Goal: Ask a question

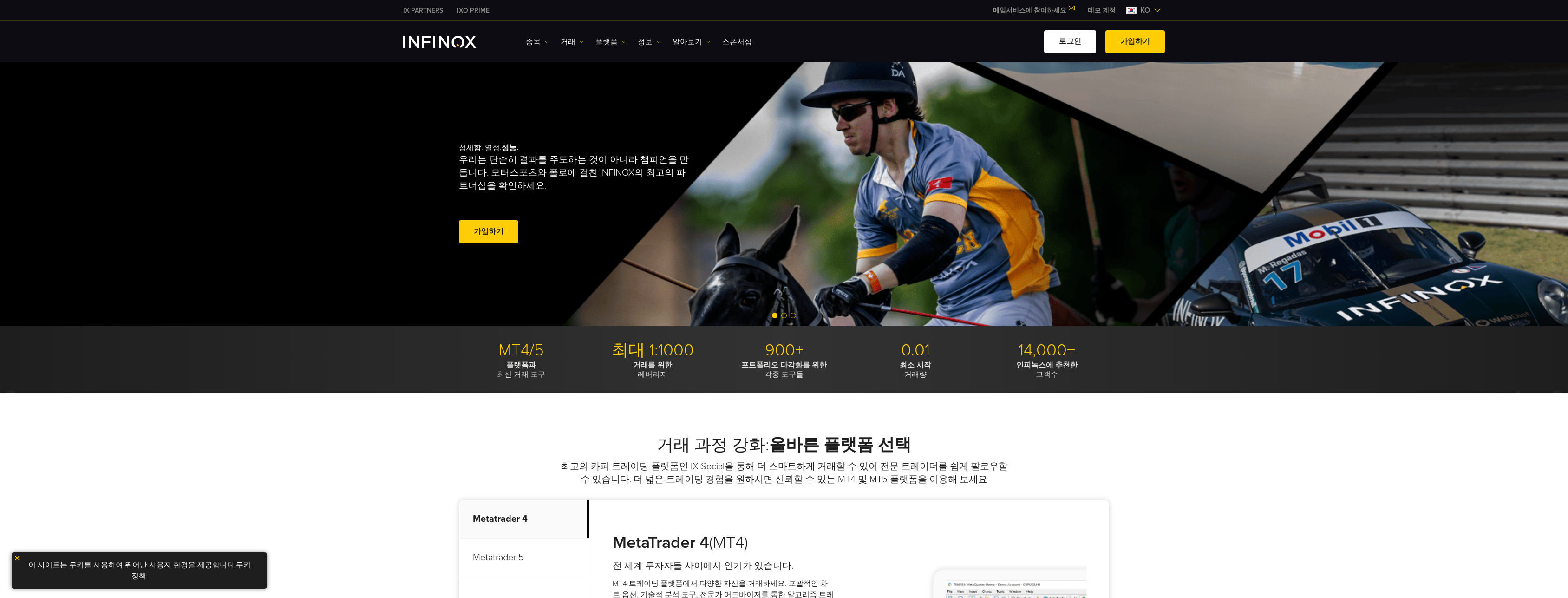
click at [1066, 44] on link "로그인" at bounding box center [1069, 41] width 52 height 23
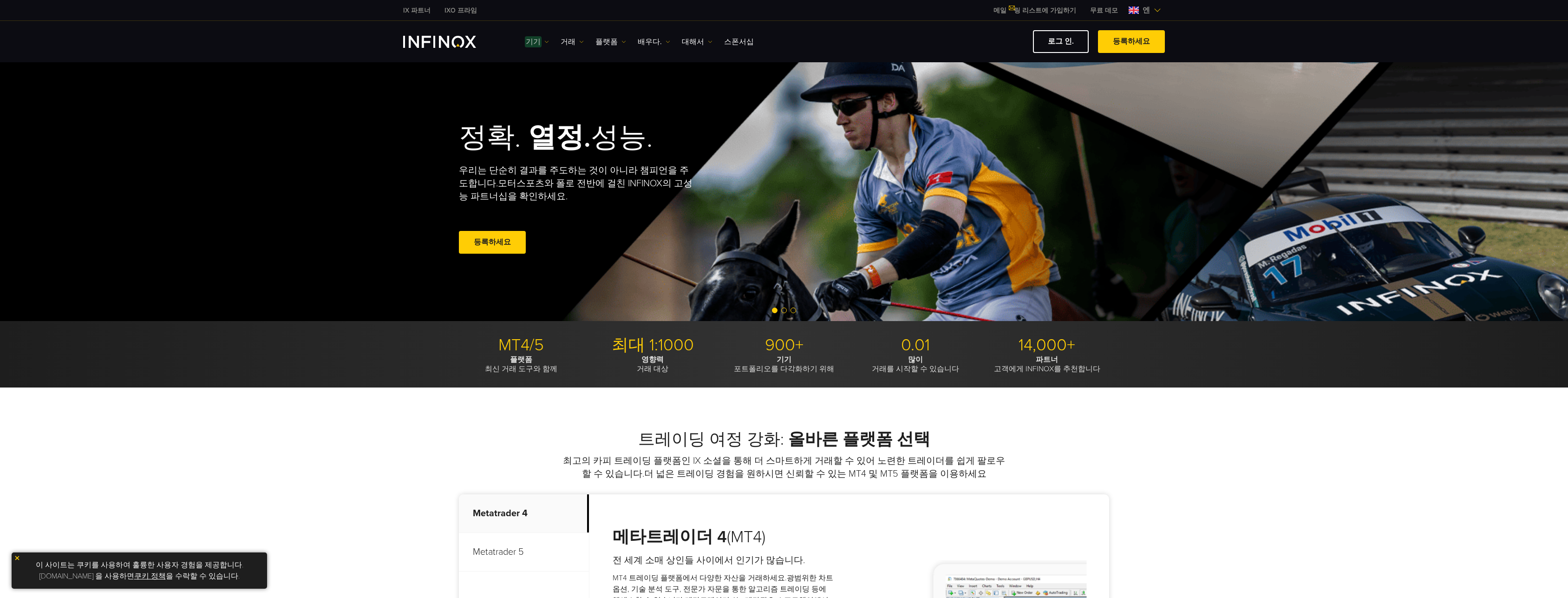
click at [534, 40] on font "기기" at bounding box center [533, 41] width 15 height 9
click at [562, 40] on font "거래" at bounding box center [568, 41] width 15 height 9
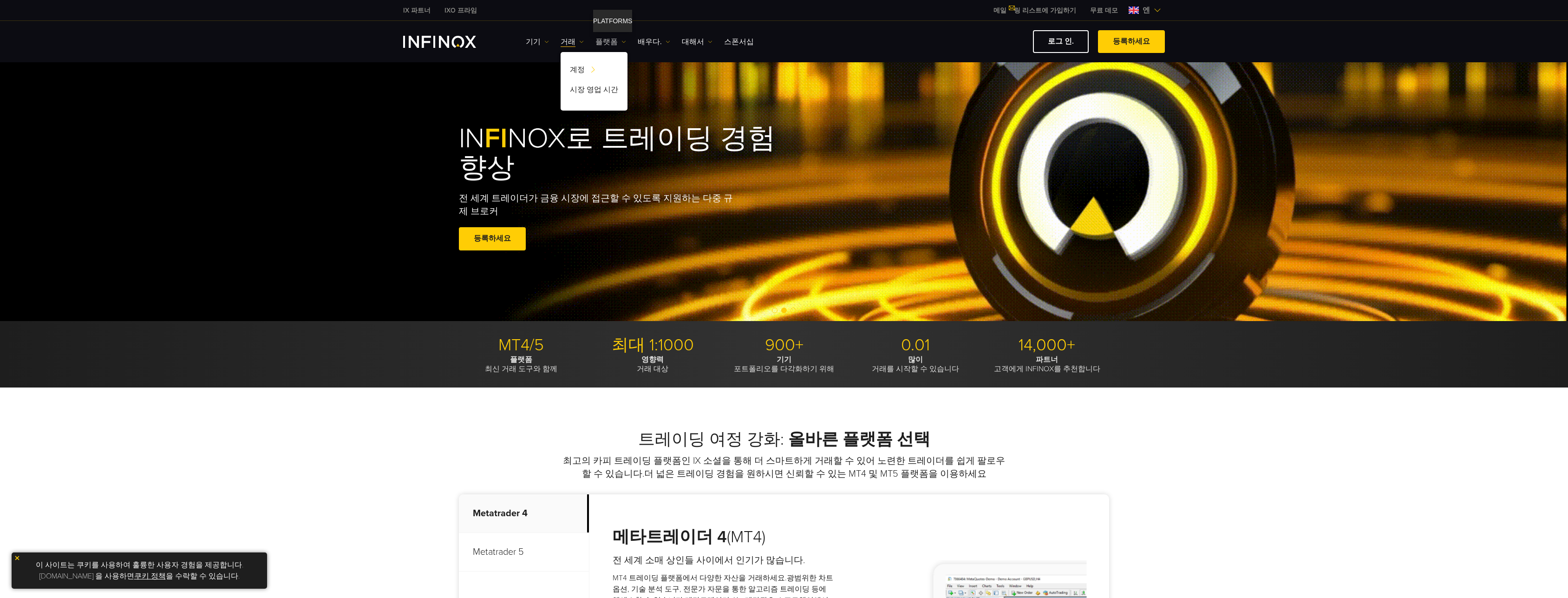
click at [607, 44] on font "플랫폼" at bounding box center [606, 41] width 23 height 9
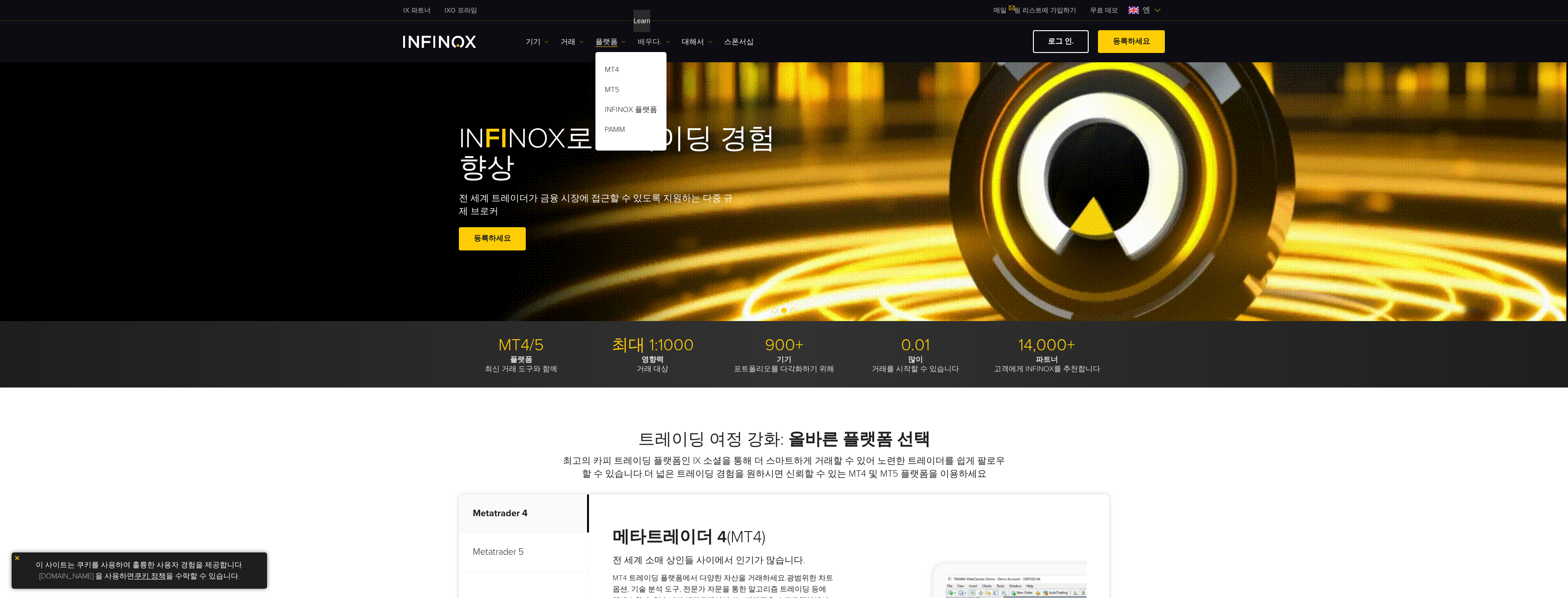
click at [654, 44] on font "배우다." at bounding box center [650, 41] width 24 height 9
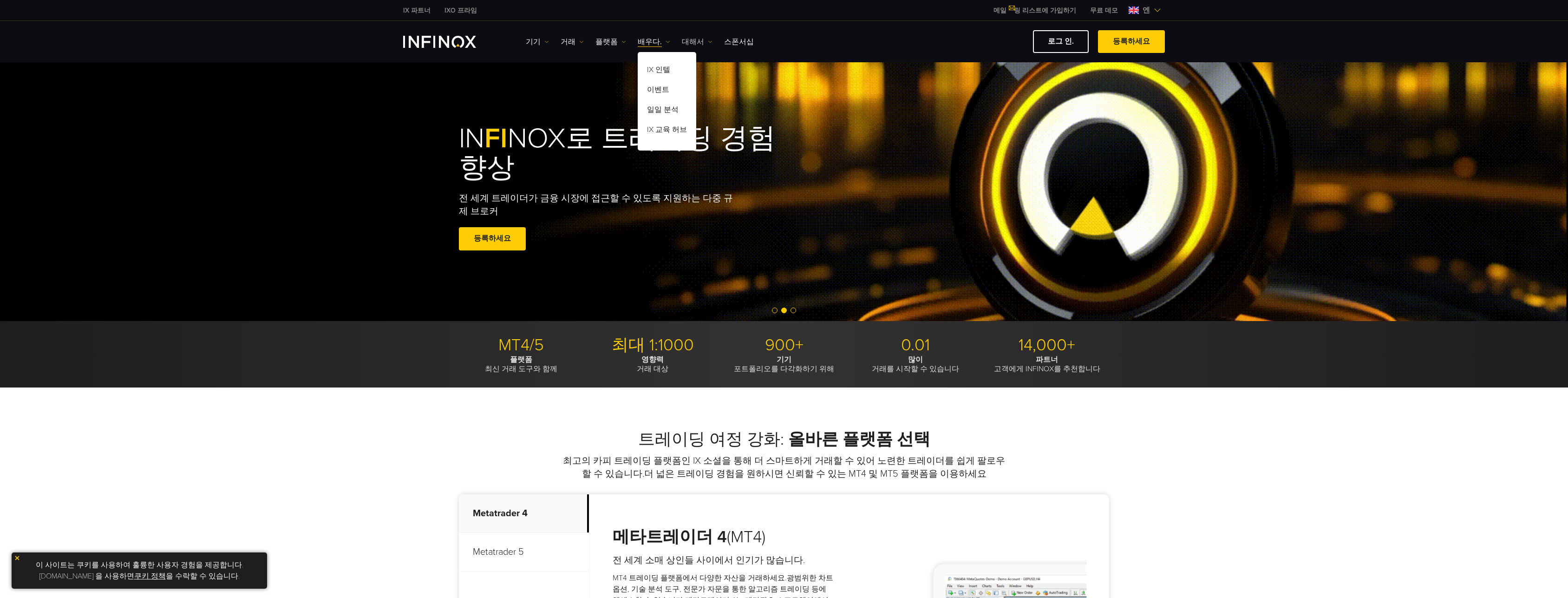
click at [698, 45] on link "대해서" at bounding box center [697, 42] width 30 height 11
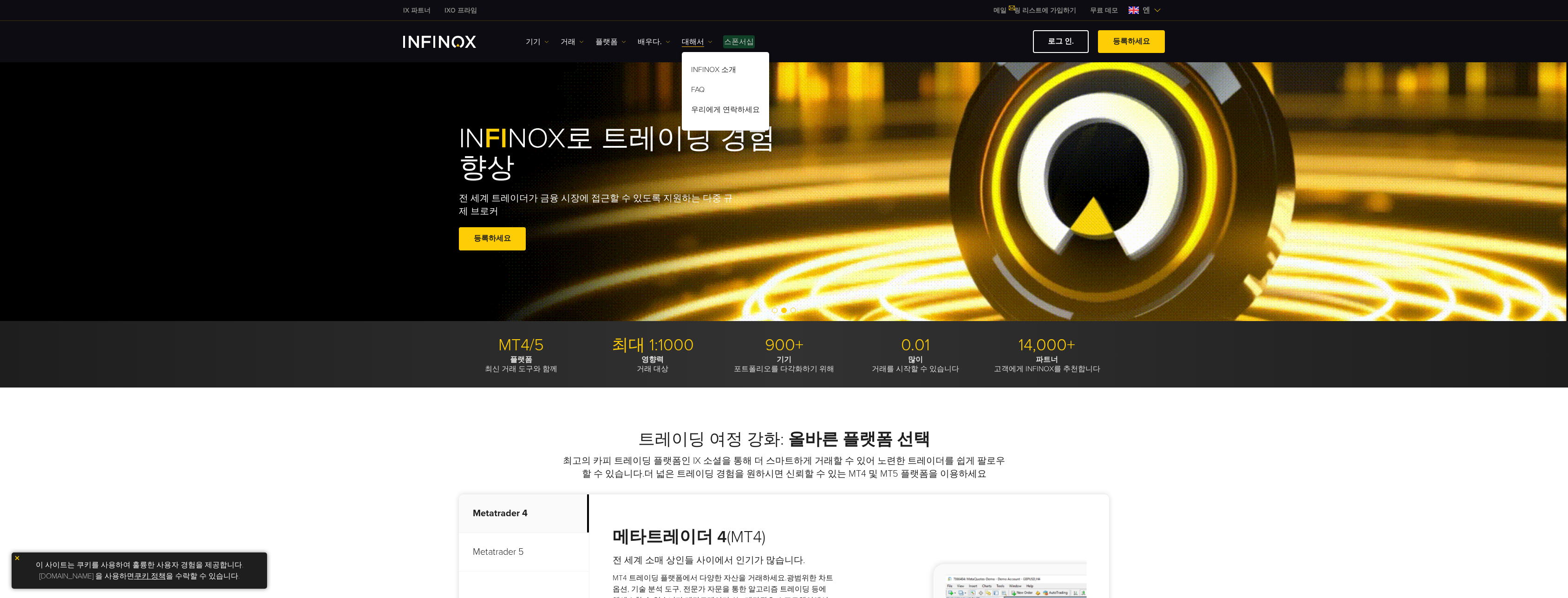
click at [742, 45] on font "스폰서십" at bounding box center [739, 42] width 30 height 11
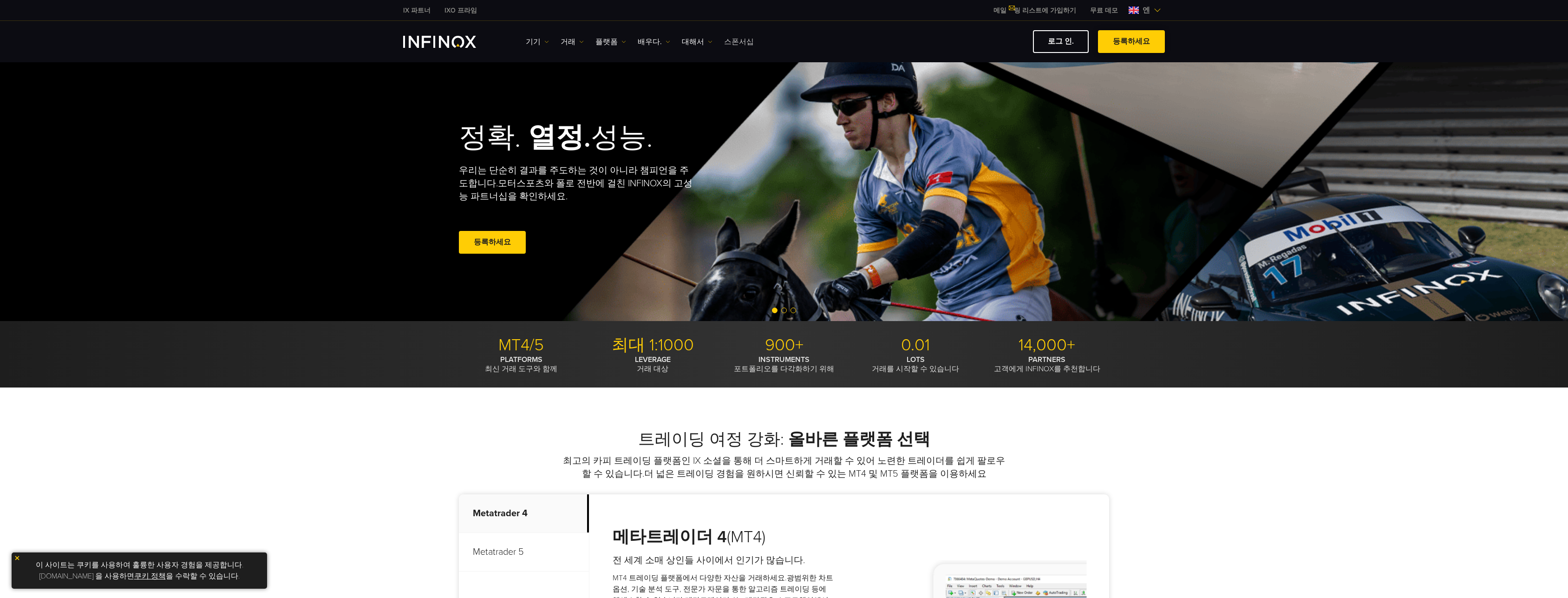
click at [1132, 42] on span at bounding box center [1132, 42] width 0 height 0
click at [1048, 36] on link "로그 인." at bounding box center [1061, 41] width 56 height 23
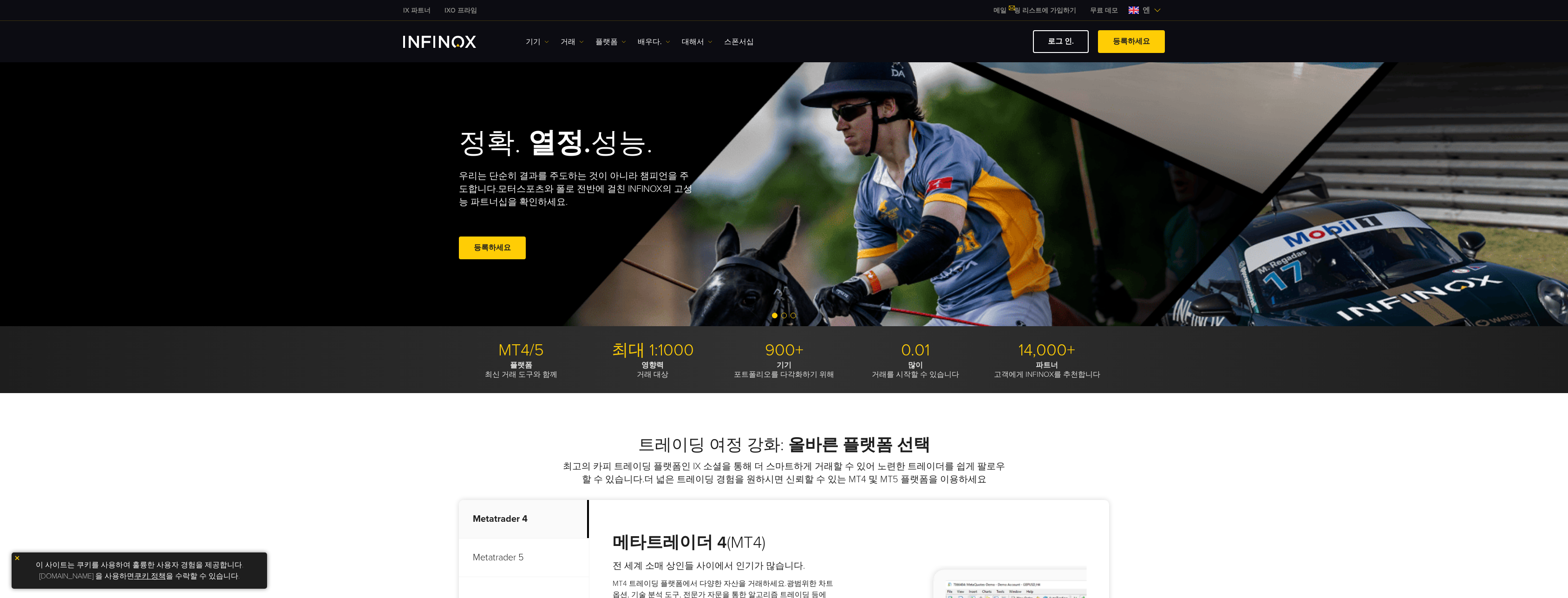
click at [1157, 9] on img at bounding box center [1157, 10] width 7 height 7
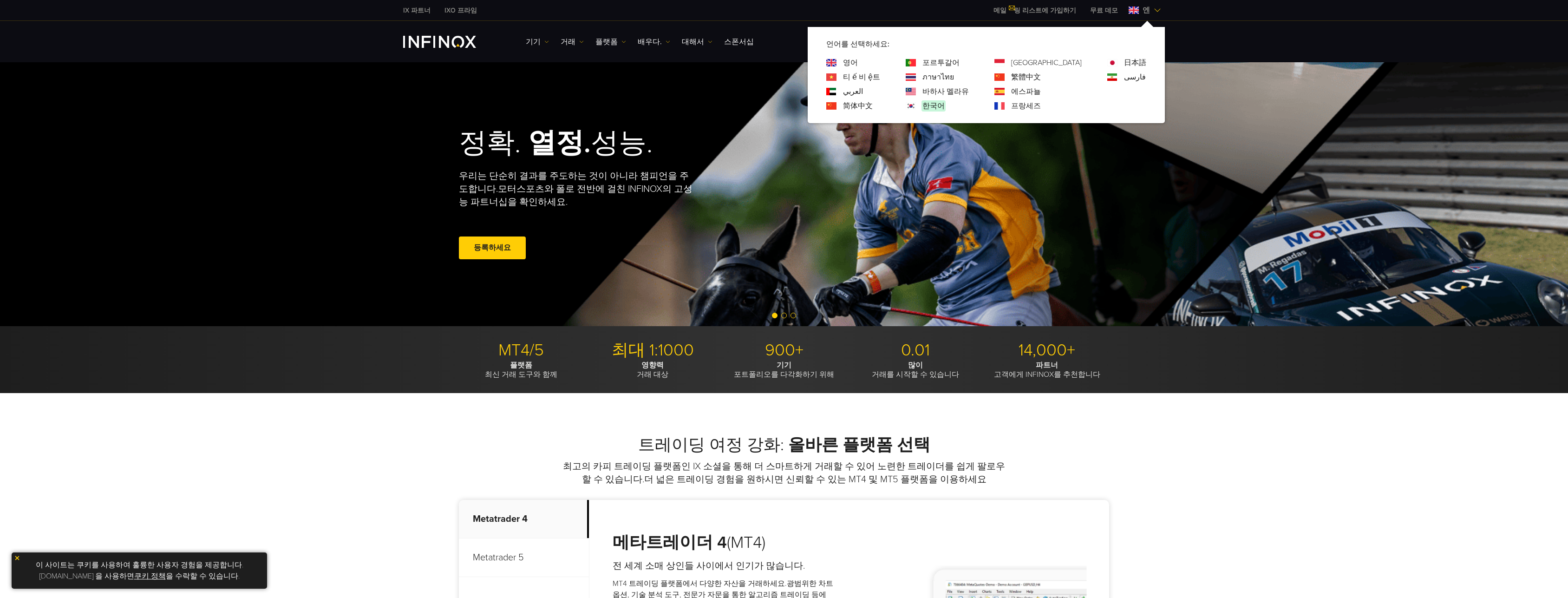
click at [945, 105] on font "한국어" at bounding box center [933, 105] width 23 height 9
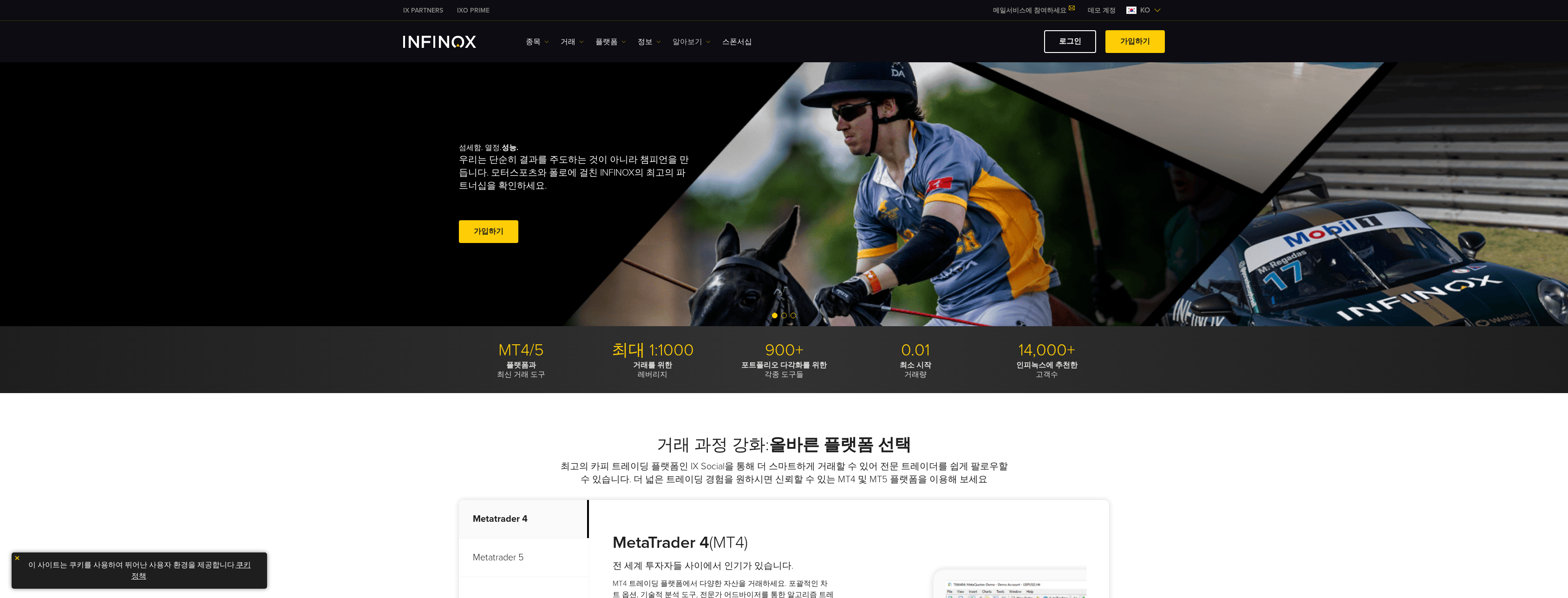
click at [690, 38] on link "알아보기" at bounding box center [691, 42] width 38 height 11
click at [697, 107] on link "연락하기" at bounding box center [712, 111] width 79 height 20
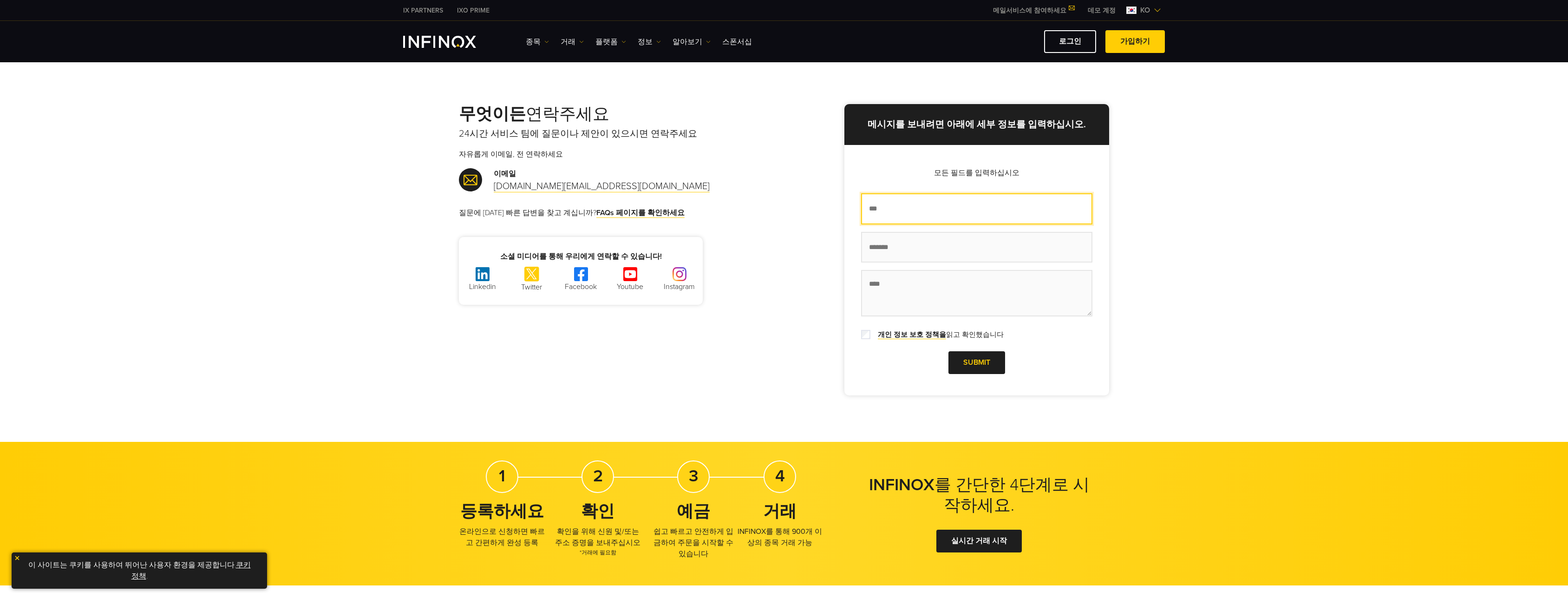
click at [908, 208] on input "이름 *" at bounding box center [977, 208] width 231 height 31
type input "*"
type input "***"
type input "**********"
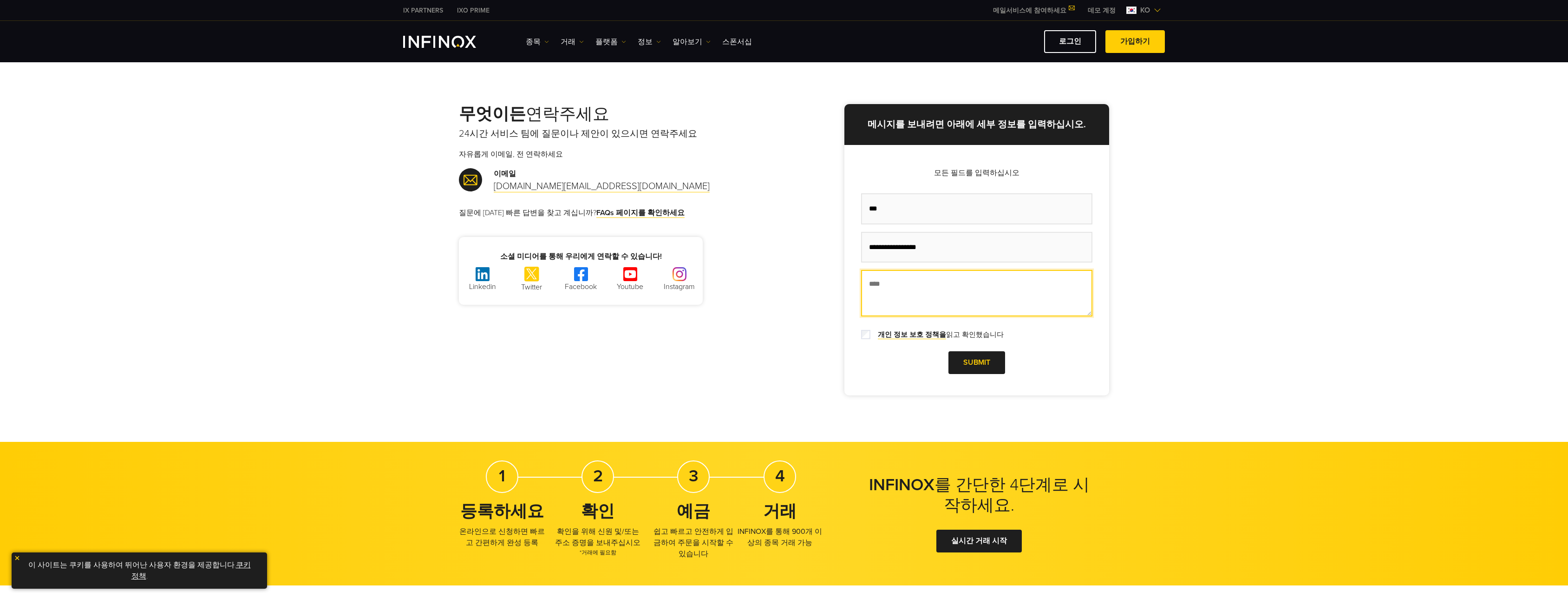
click at [905, 286] on textarea "메시지 *" at bounding box center [977, 293] width 231 height 46
type textarea "*"
type textarea "**********"
click at [974, 365] on link "Submit" at bounding box center [976, 362] width 57 height 23
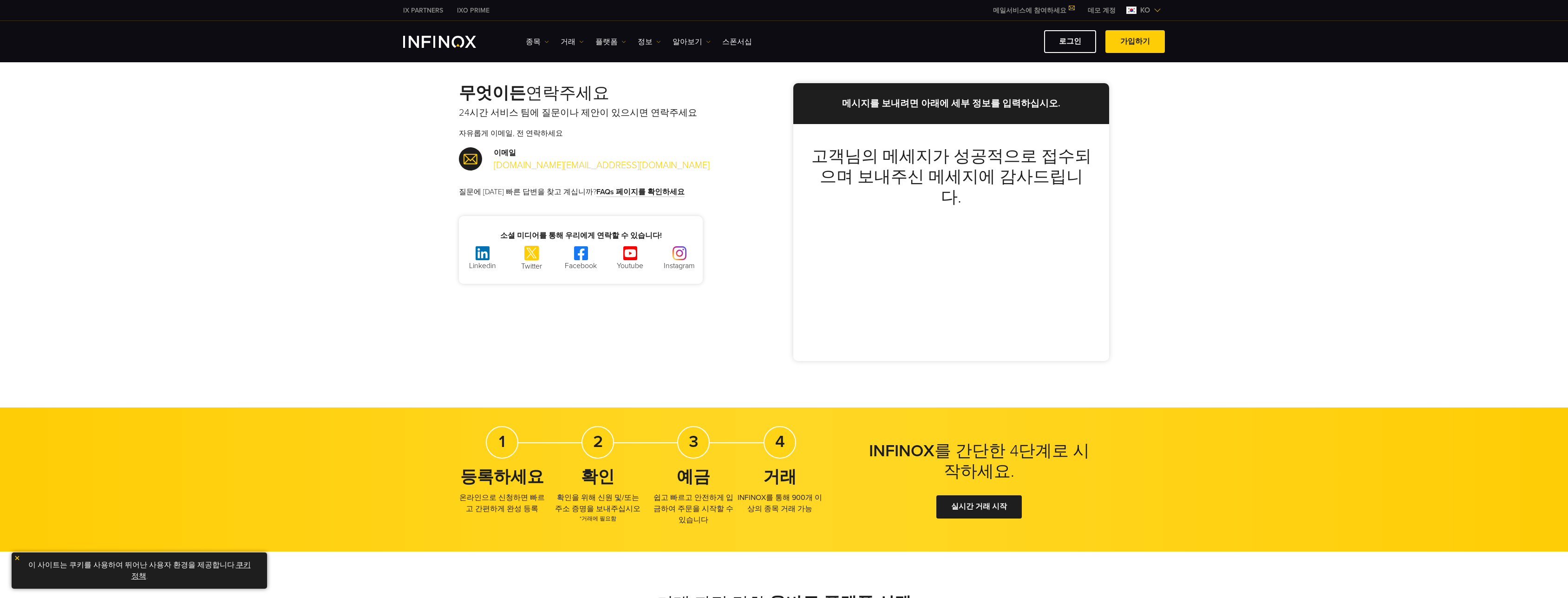
click at [542, 166] on link "[DOMAIN_NAME][EMAIL_ADDRESS][DOMAIN_NAME]" at bounding box center [601, 165] width 216 height 12
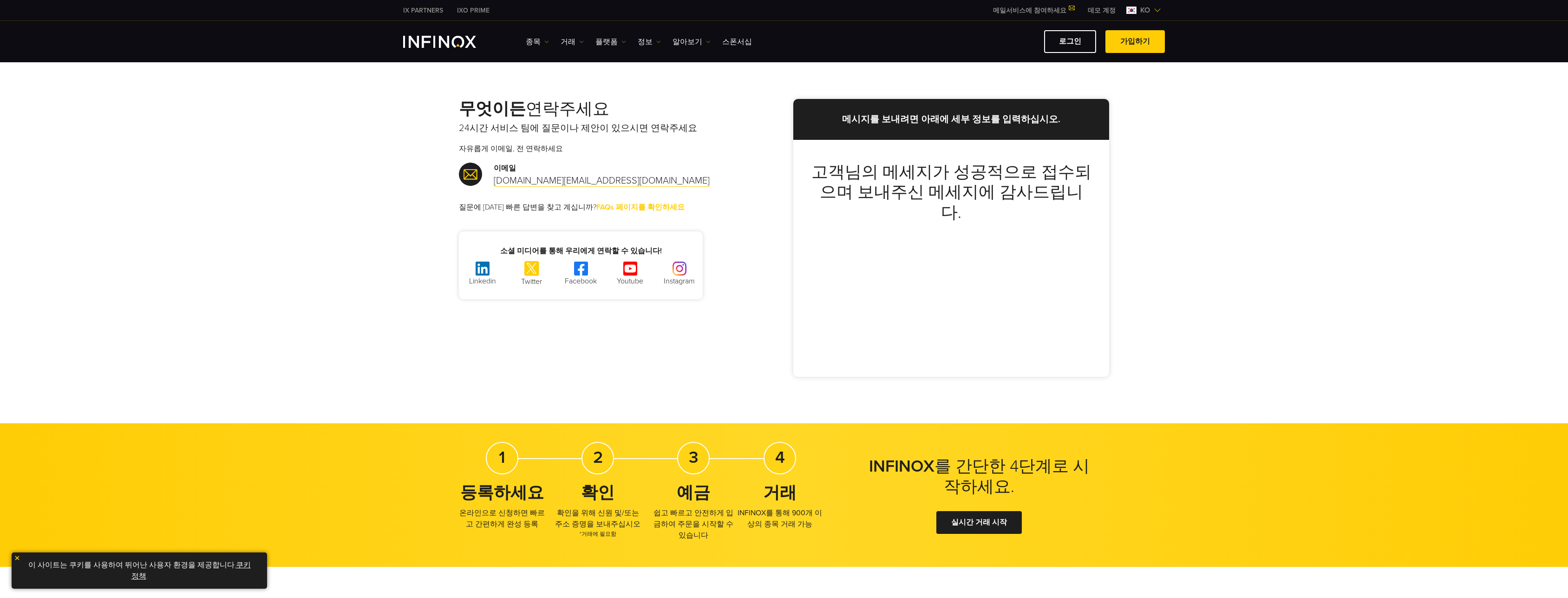
click at [631, 208] on link "FAQs 페이지를 확인하세요" at bounding box center [640, 208] width 88 height 10
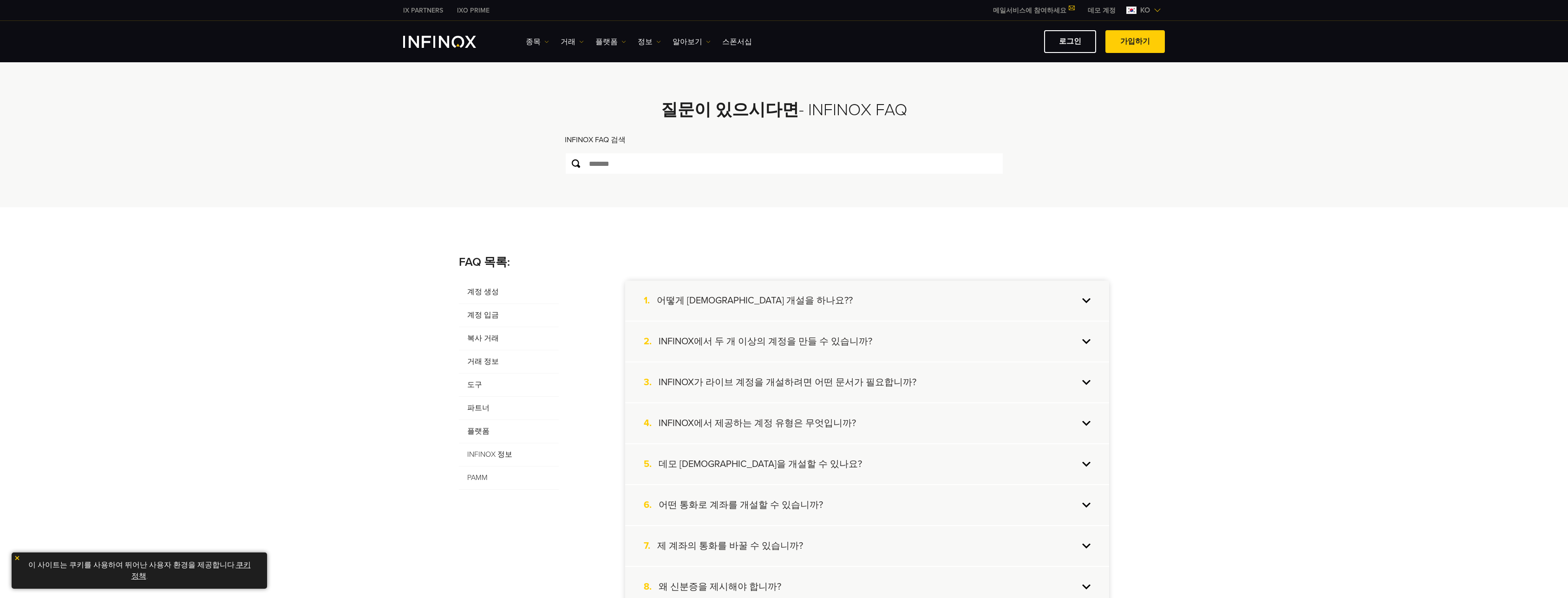
click at [1083, 338] on div "2. INFINOX에서 두 개 이상의 계정을 만들 수 있습니까?" at bounding box center [867, 342] width 484 height 40
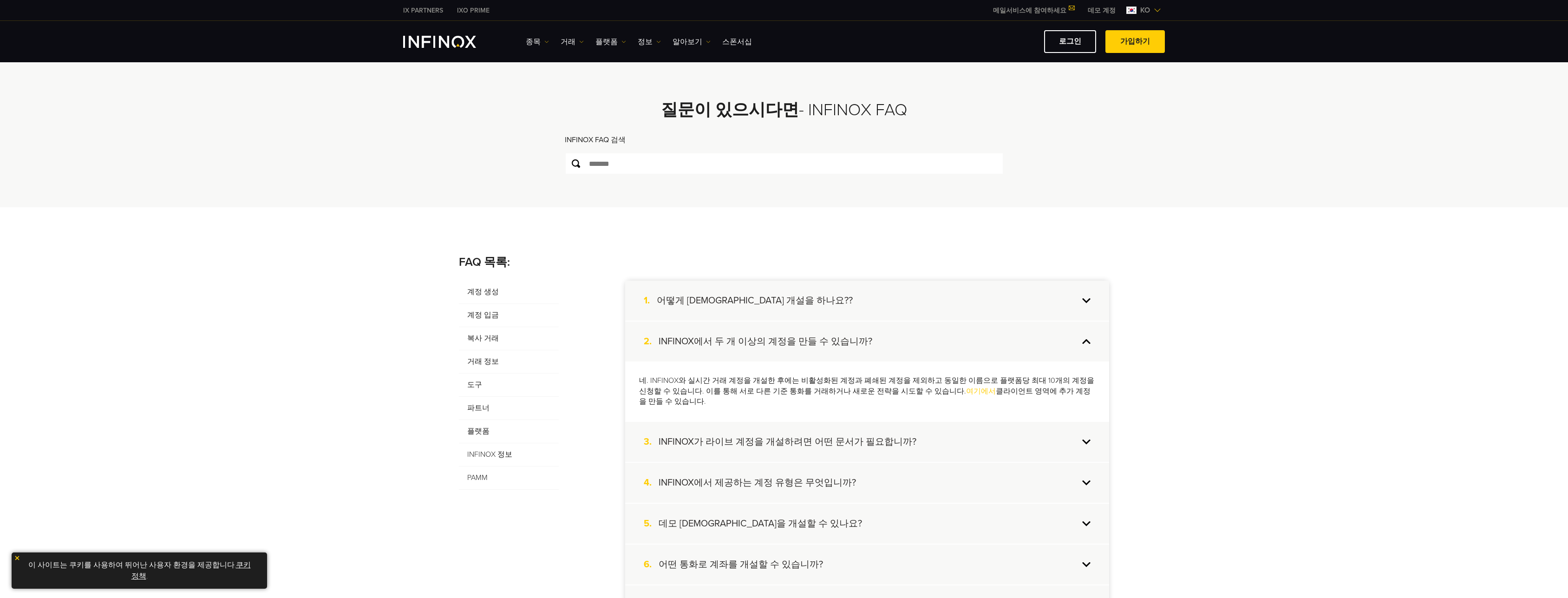
click at [1086, 343] on div "2. INFINOX에서 두 개 이상의 계정을 만들 수 있습니까?" at bounding box center [867, 342] width 484 height 40
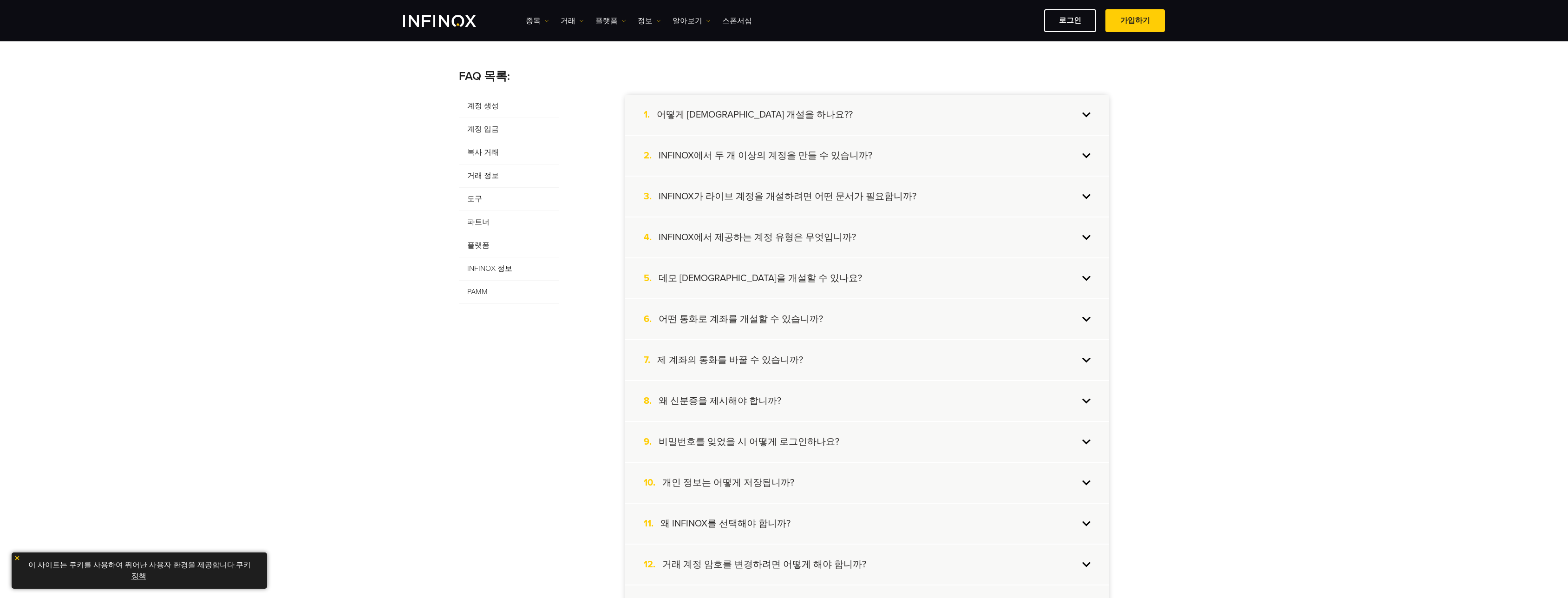
scroll to position [186, 0]
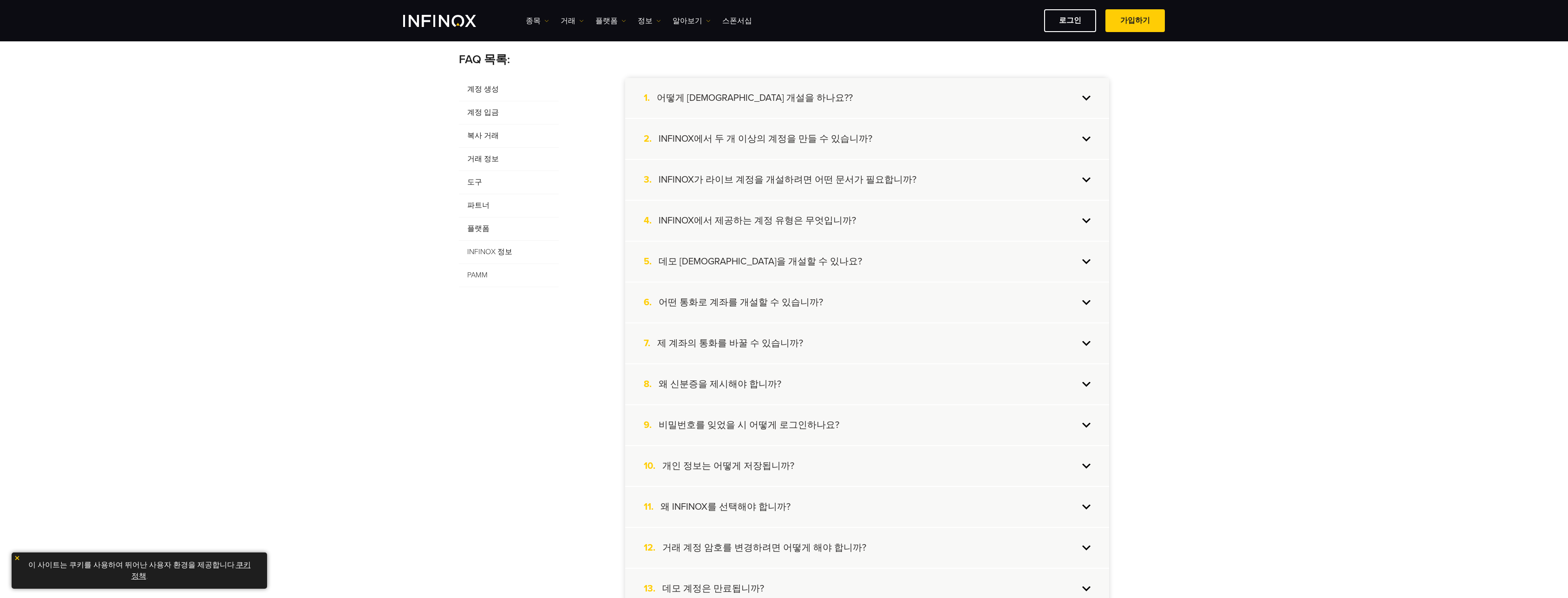
click at [1085, 466] on div "10. 개인 정보는 어떻게 저장됩니까?" at bounding box center [867, 466] width 484 height 40
click at [1073, 469] on div "10. 개인 정보는 어떻게 저장됩니까?" at bounding box center [867, 466] width 484 height 40
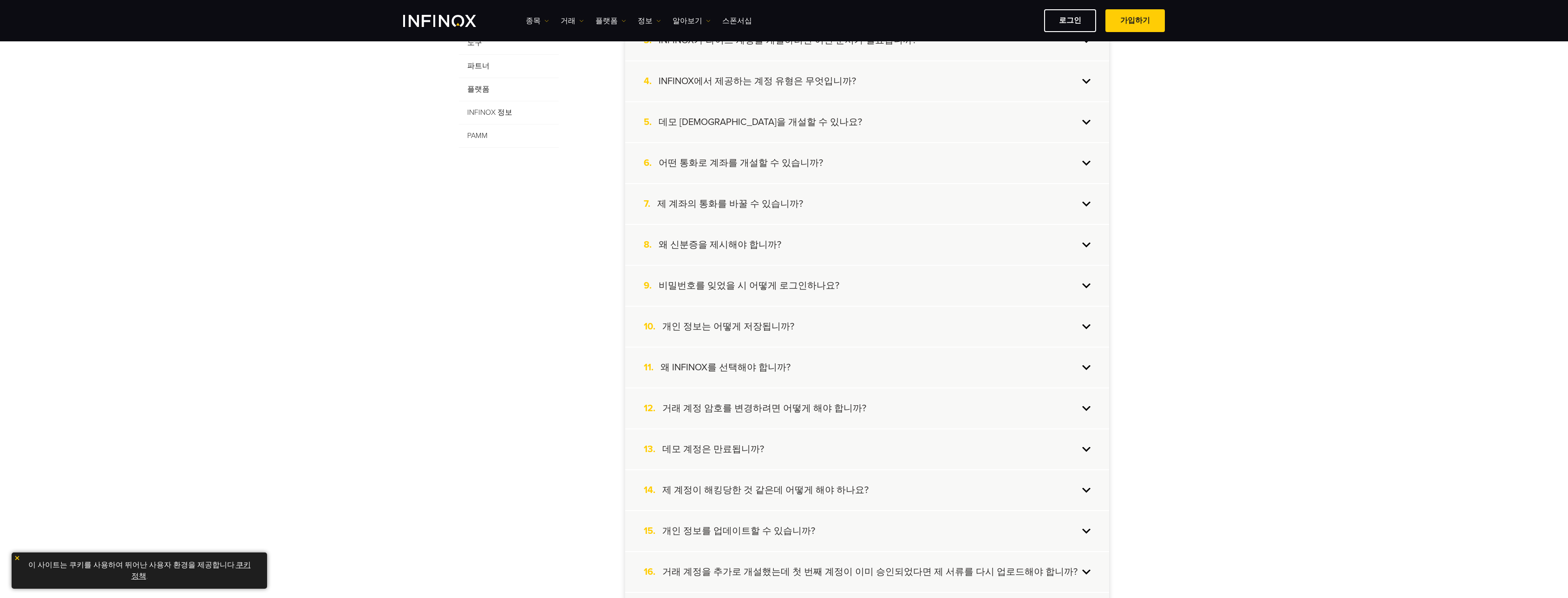
scroll to position [371, 0]
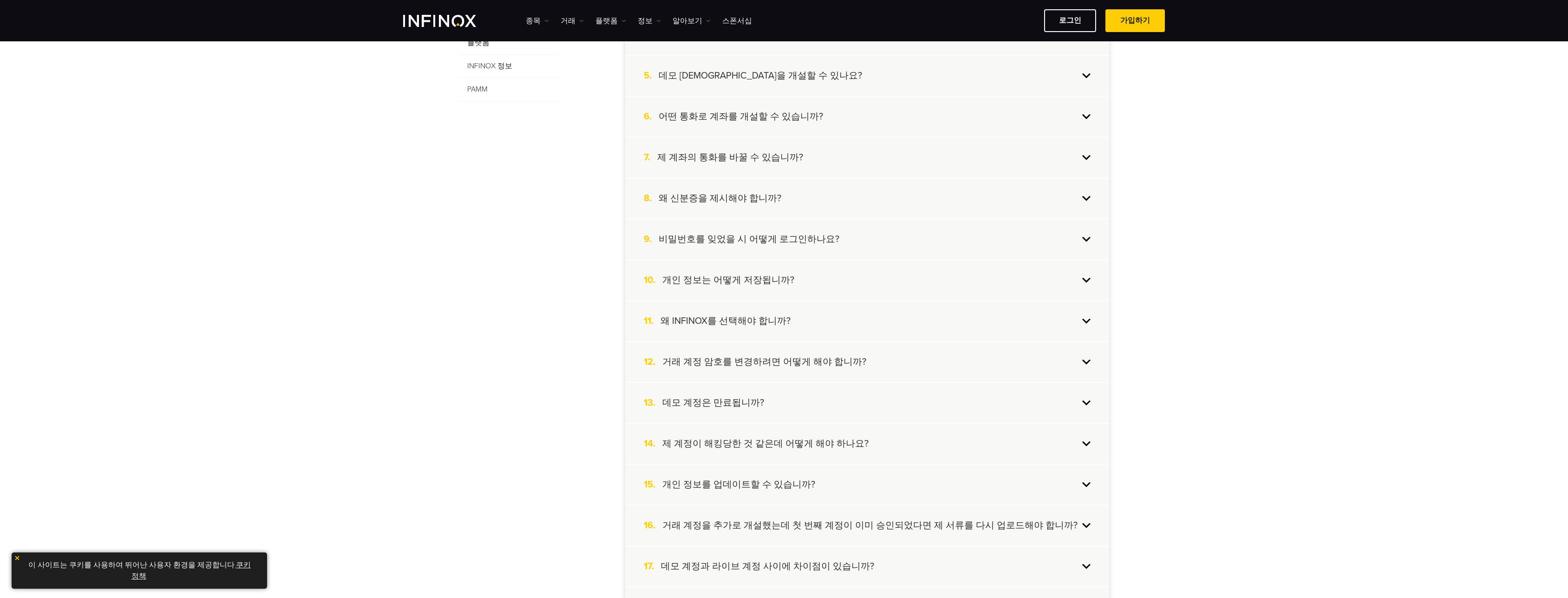
click at [1083, 443] on div "14. 제 계정이 해킹당한 것 같은데 어떻게 해야 하나요?" at bounding box center [867, 444] width 484 height 40
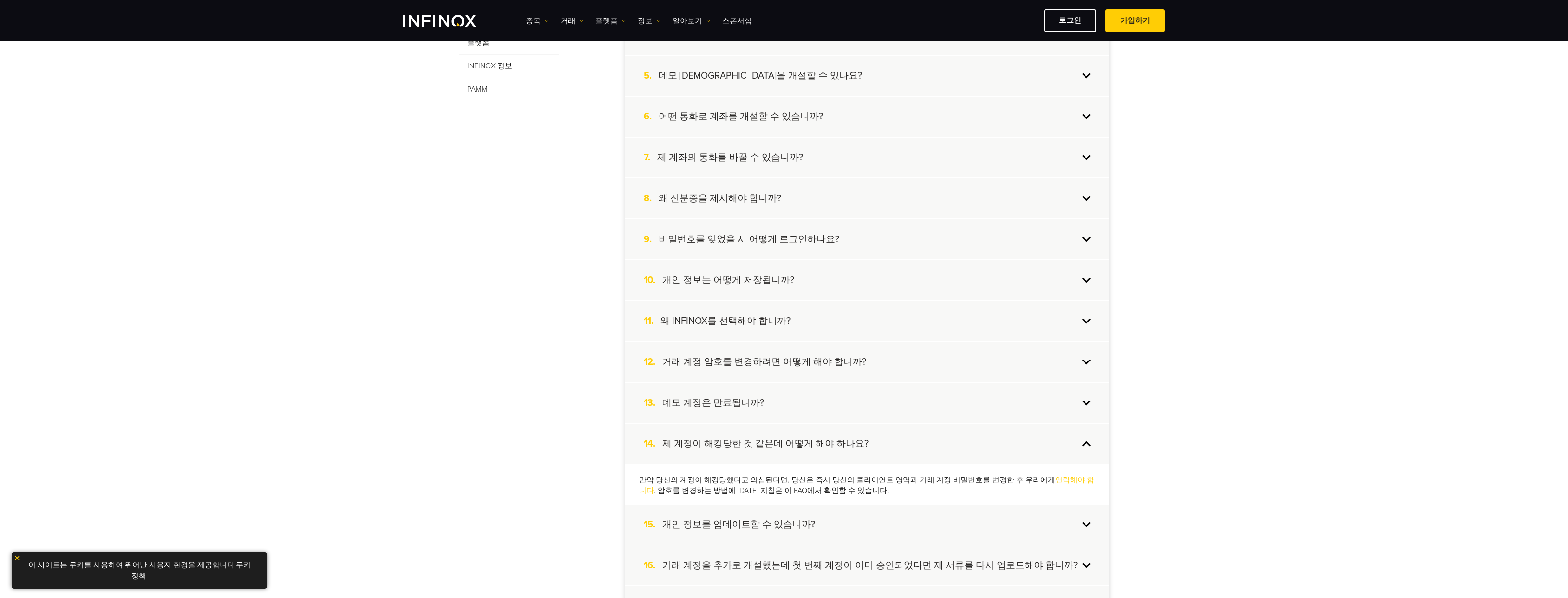
scroll to position [0, 0]
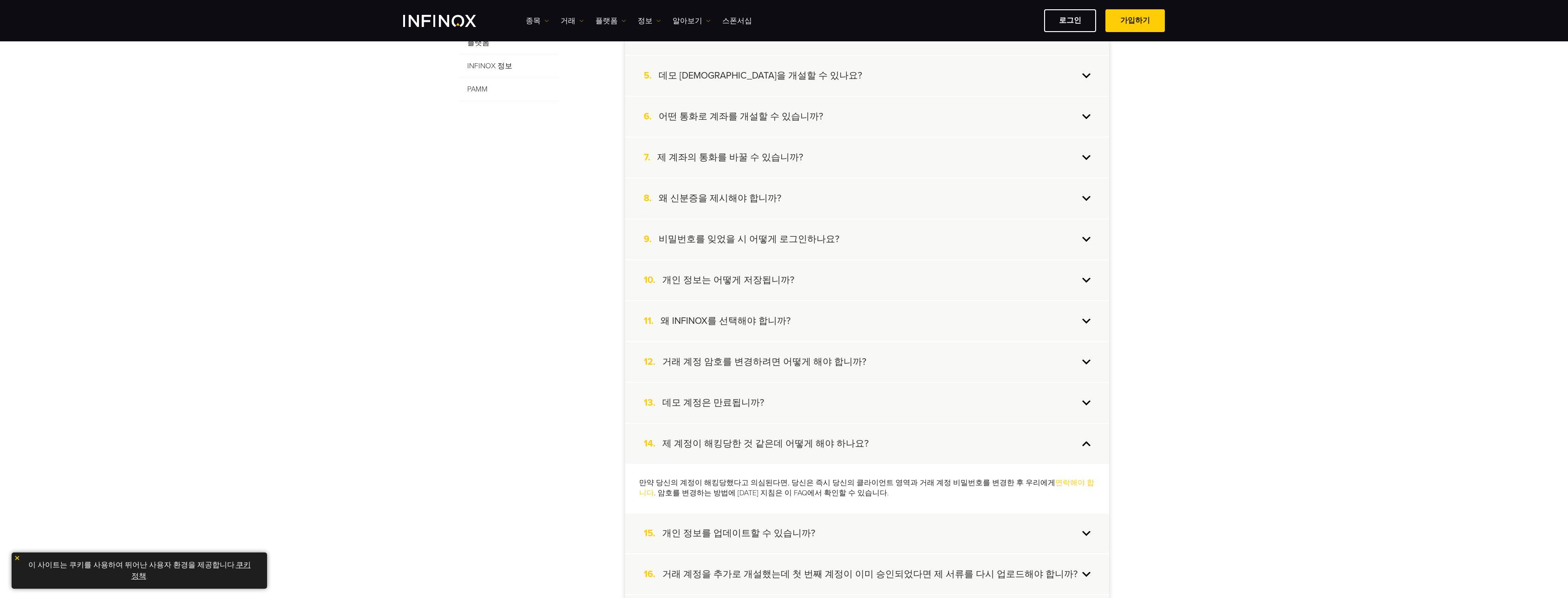
click at [1087, 443] on div "14. 제 계정이 해킹당한 것 같은데 어떻게 해야 하나요?" at bounding box center [867, 444] width 484 height 40
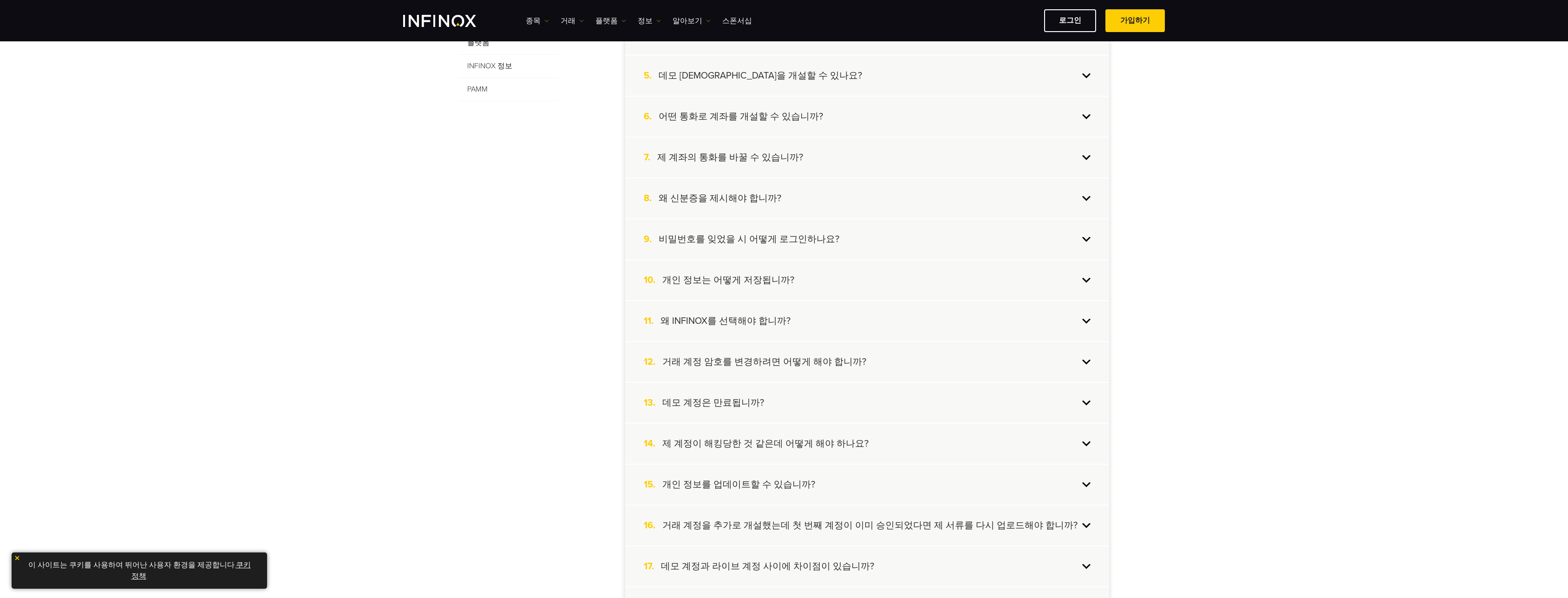
click at [1086, 523] on div "16. 거래 계정을 추가로 개설했는데 첫 번째 계정이 이미 승인되었다면 제 서류를 다시 업로드해야 합니까?" at bounding box center [867, 526] width 484 height 40
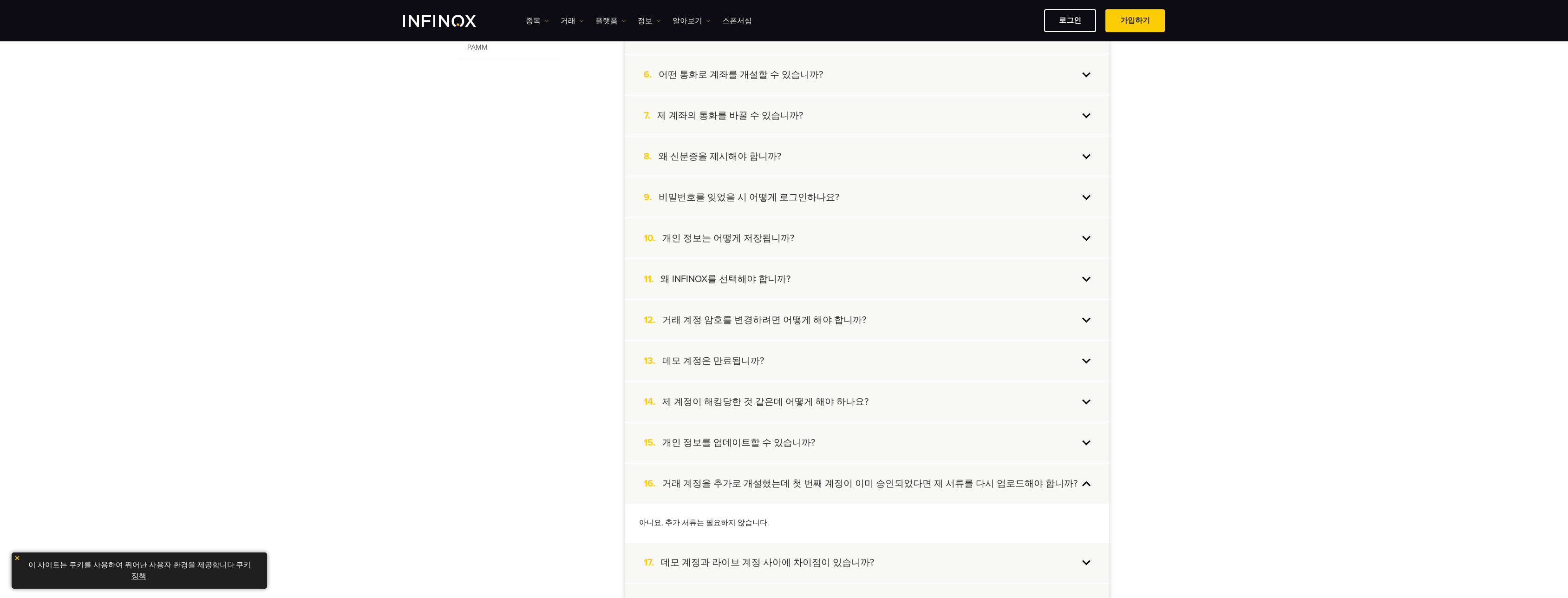
scroll to position [465, 0]
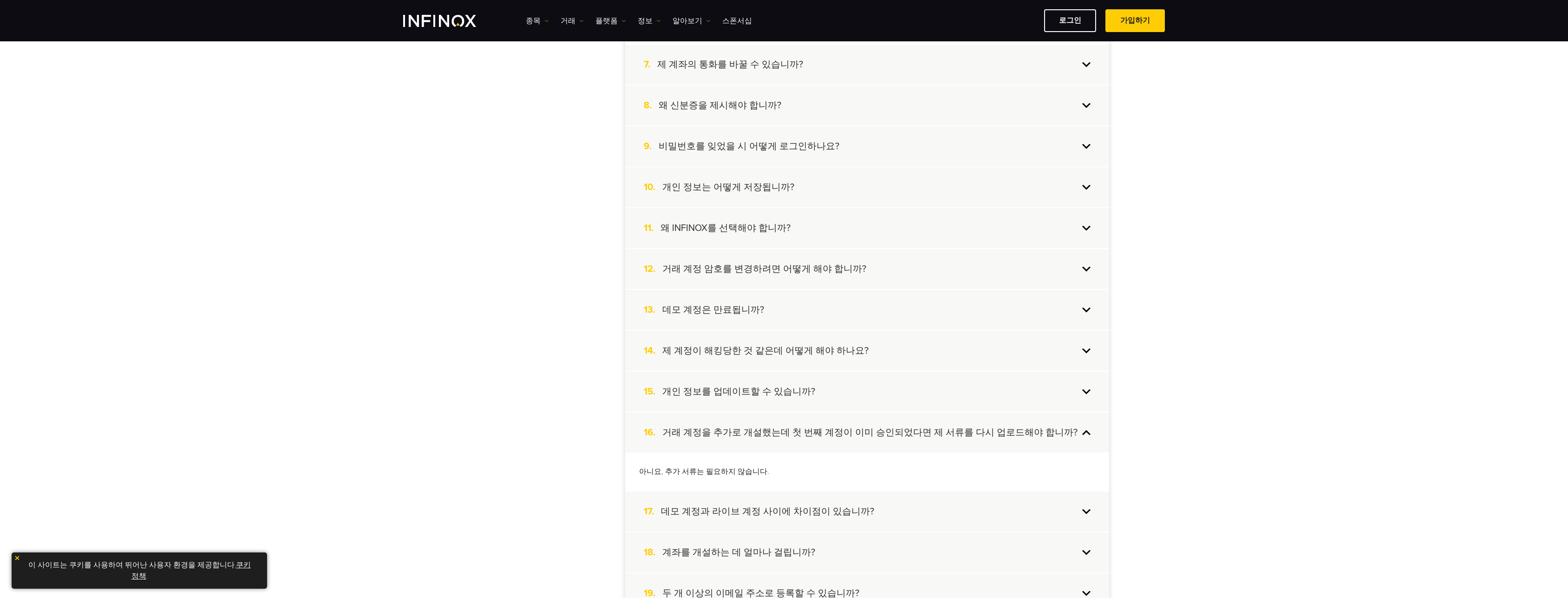
click at [1088, 432] on div "16. 거래 계정을 추가로 개설했는데 첫 번째 계정이 이미 승인되었다면 제 서류를 다시 업로드해야 합니까?" at bounding box center [867, 433] width 484 height 40
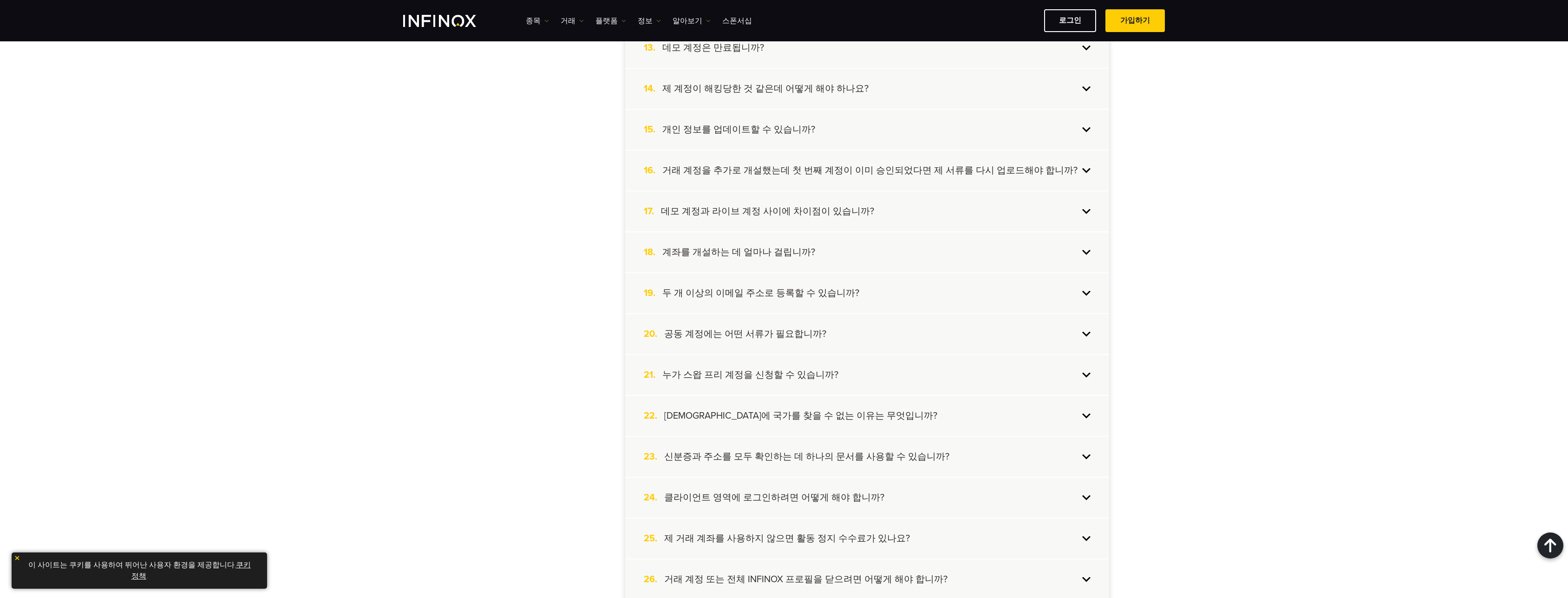
scroll to position [744, 0]
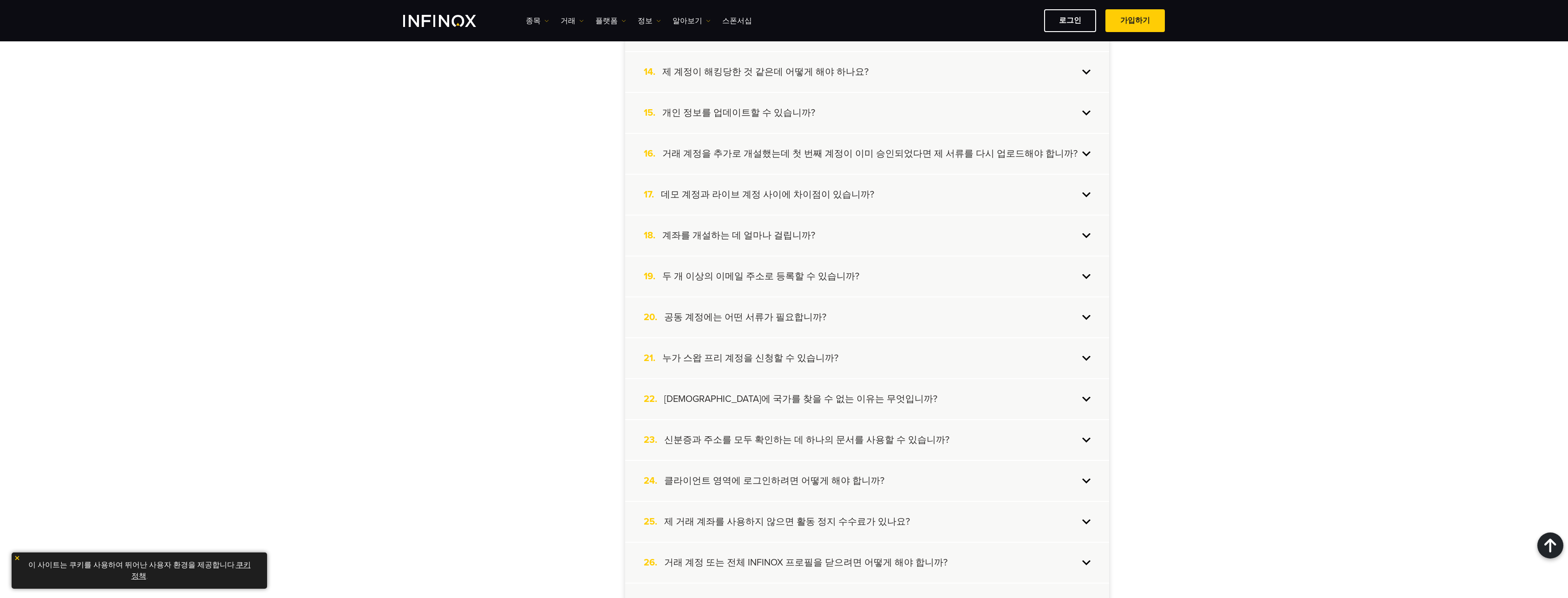
click at [1088, 522] on div "25. 제 거래 계좌를 사용하지 않으면 활동 정지 수수료가 있나요?" at bounding box center [867, 522] width 484 height 40
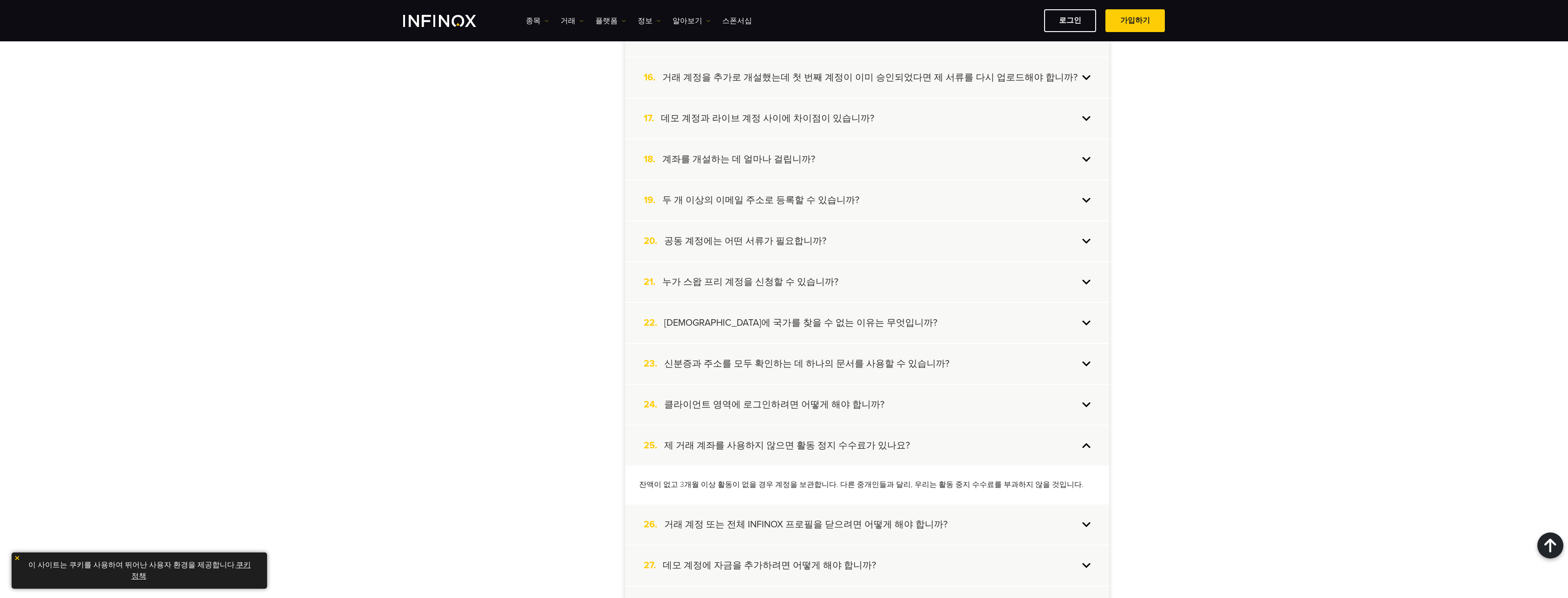
scroll to position [836, 0]
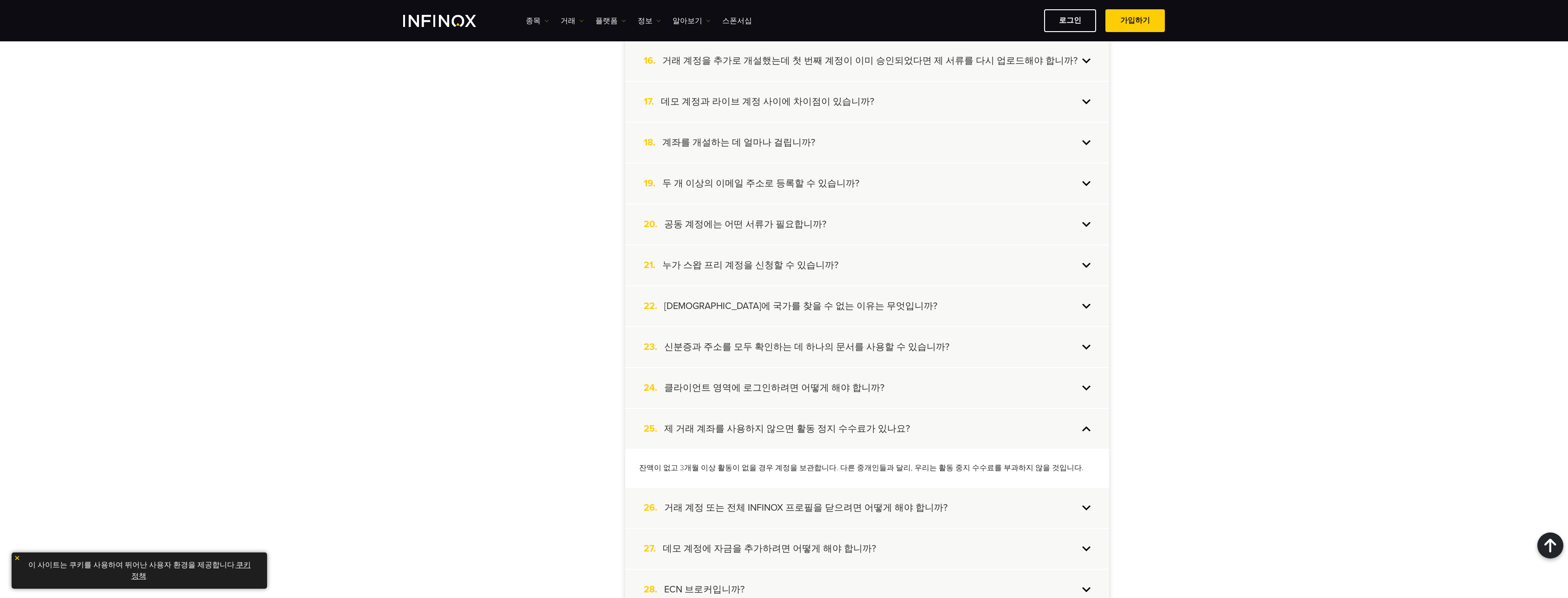
click at [1084, 427] on div "25. 제 거래 계좌를 사용하지 않으면 활동 정지 수수료가 있나요?" at bounding box center [867, 429] width 484 height 40
click at [1091, 469] on div "26. 거래 계정 또는 전체 INFINOX 프로필을 닫으려면 어떻게 해야 합니까?" at bounding box center [867, 470] width 484 height 40
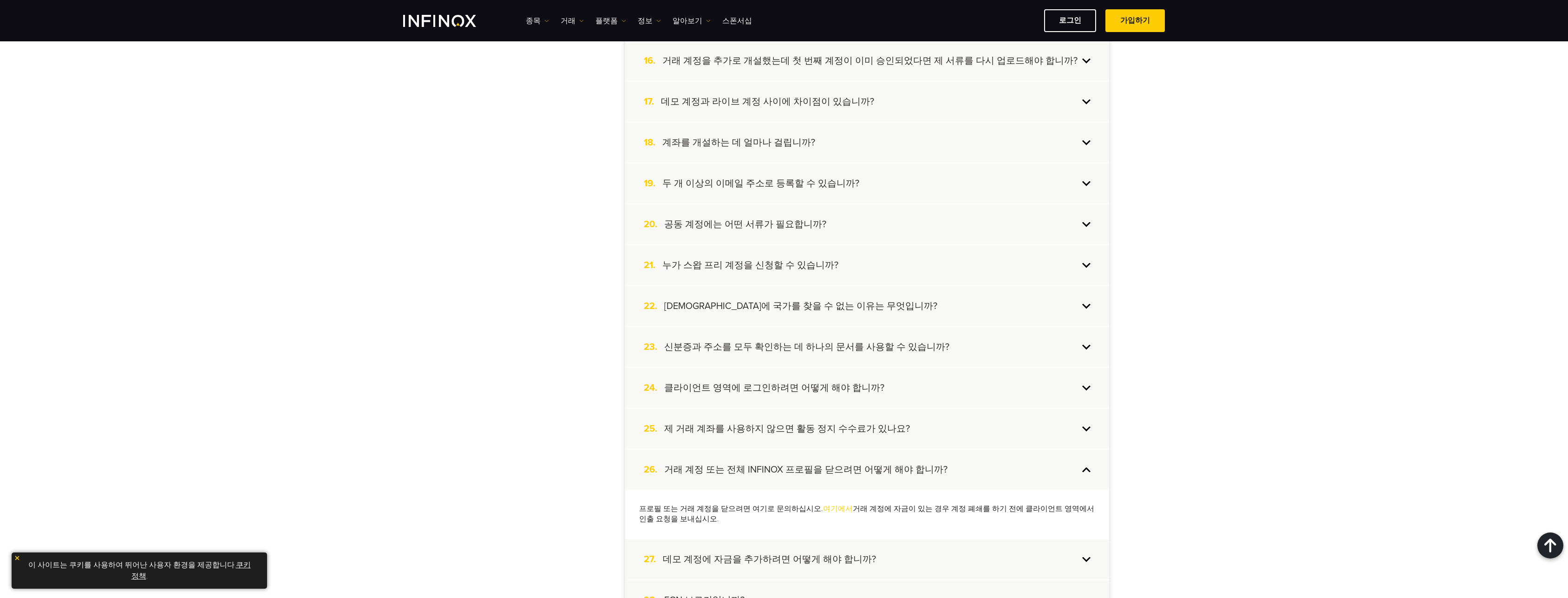
click at [830, 509] on link "여기에서" at bounding box center [838, 508] width 30 height 9
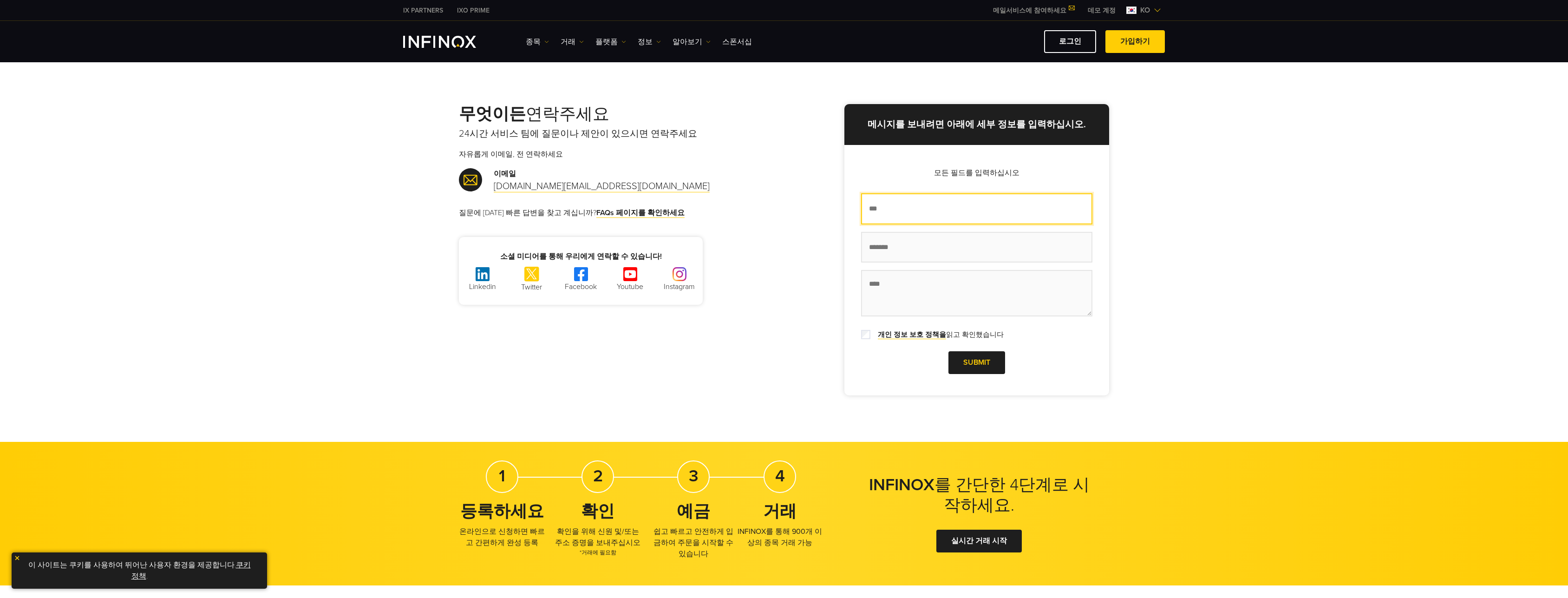
click at [920, 209] on input "이름 *" at bounding box center [977, 208] width 231 height 31
type input "***"
type input "*"
type input "**********"
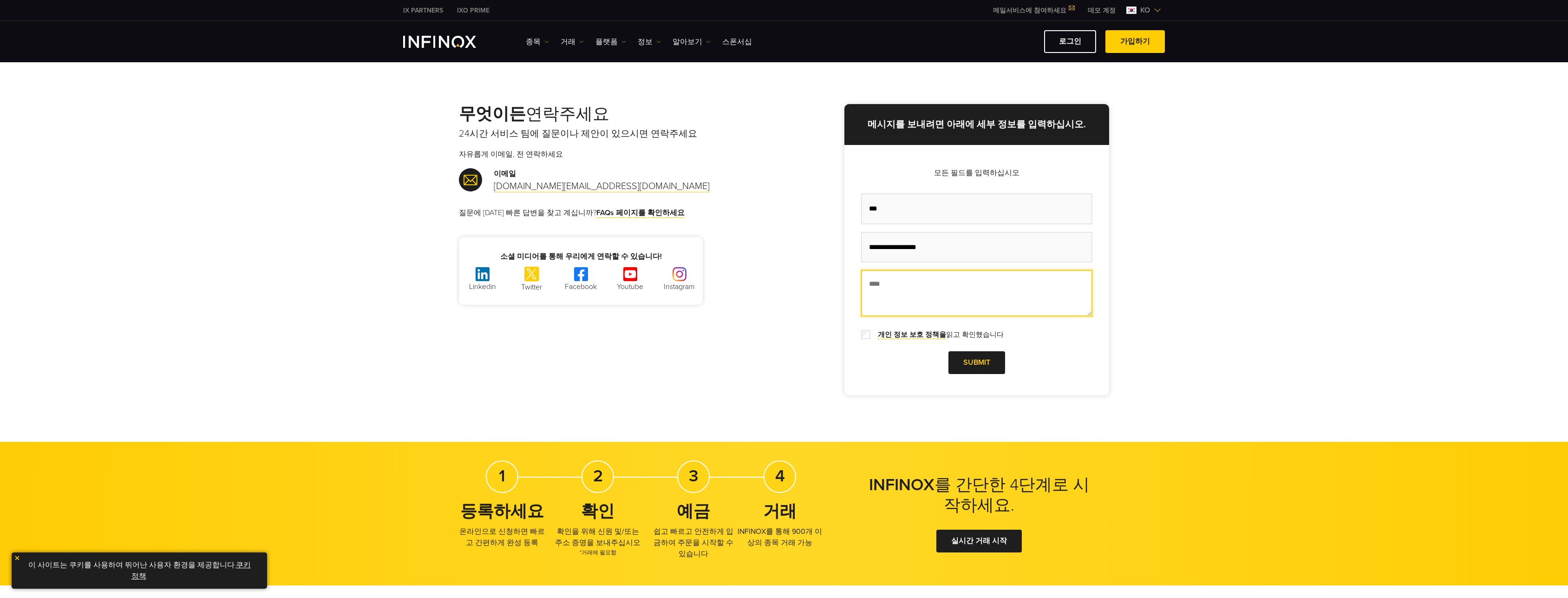
type textarea "*"
type textarea "**********"
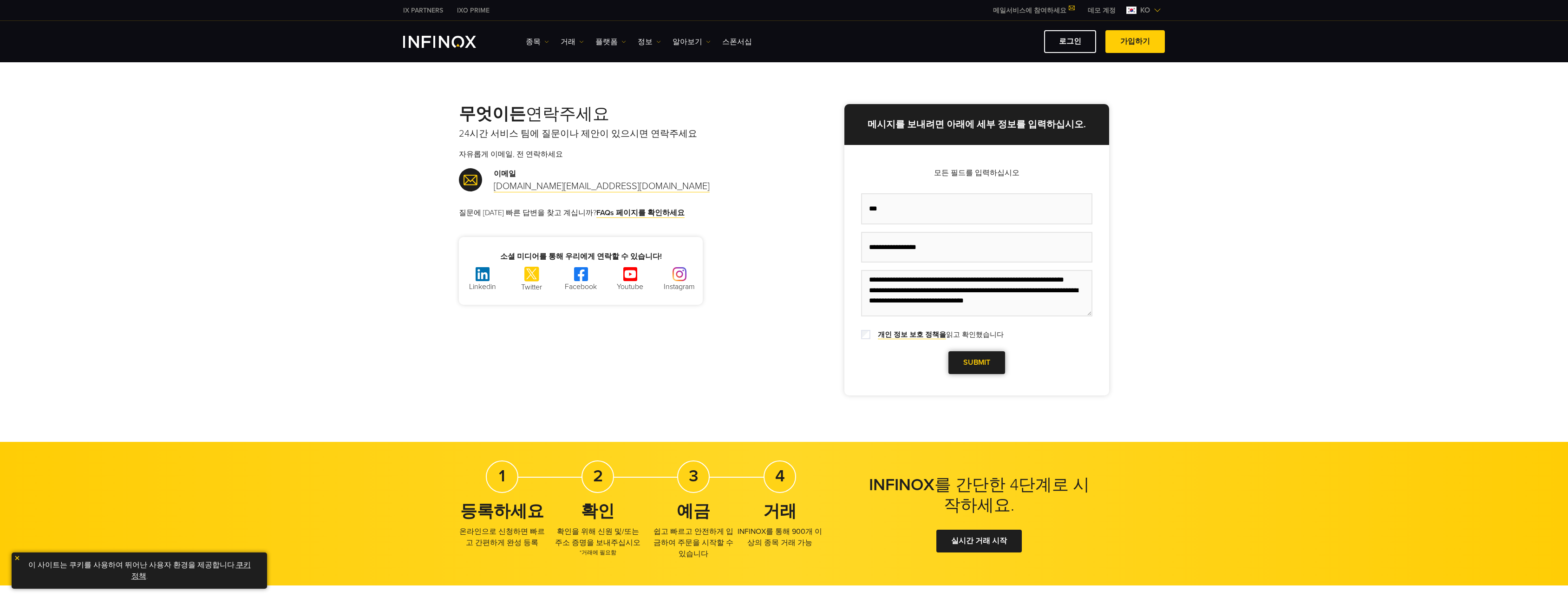
click at [977, 362] on span at bounding box center [977, 362] width 0 height 0
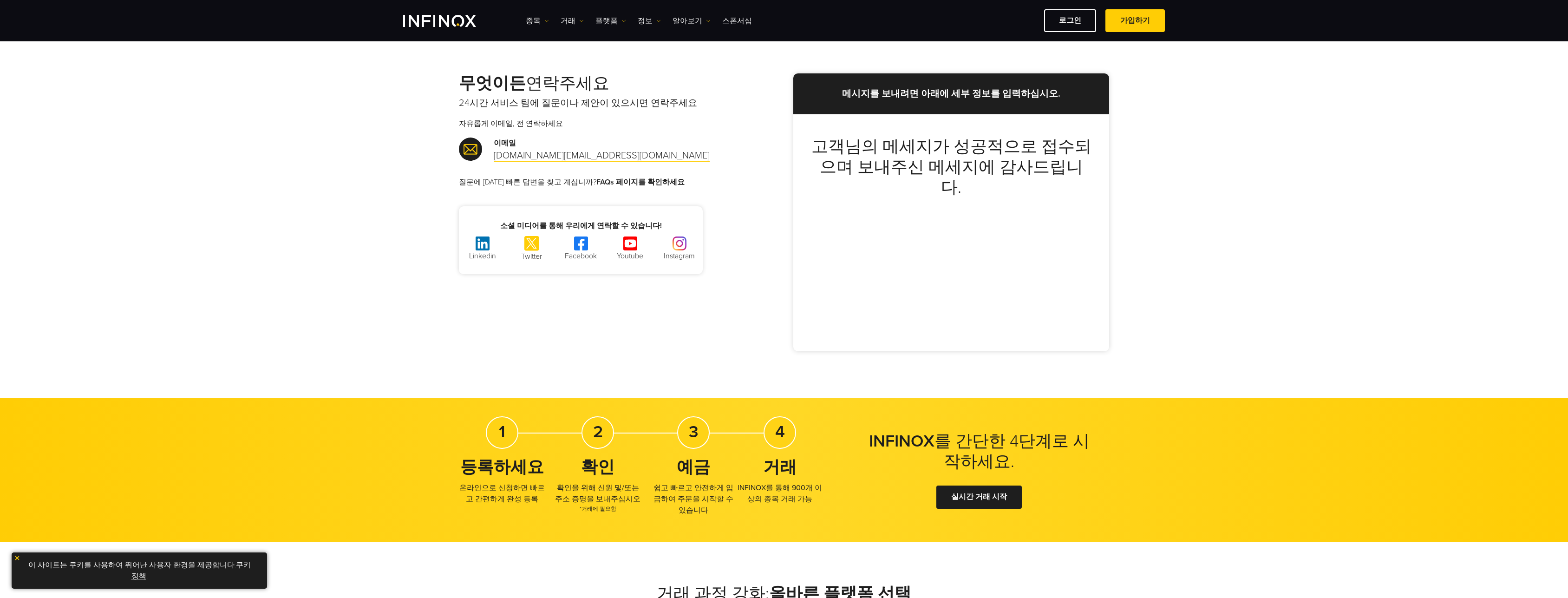
scroll to position [0, 0]
